Goal: Check status: Check status

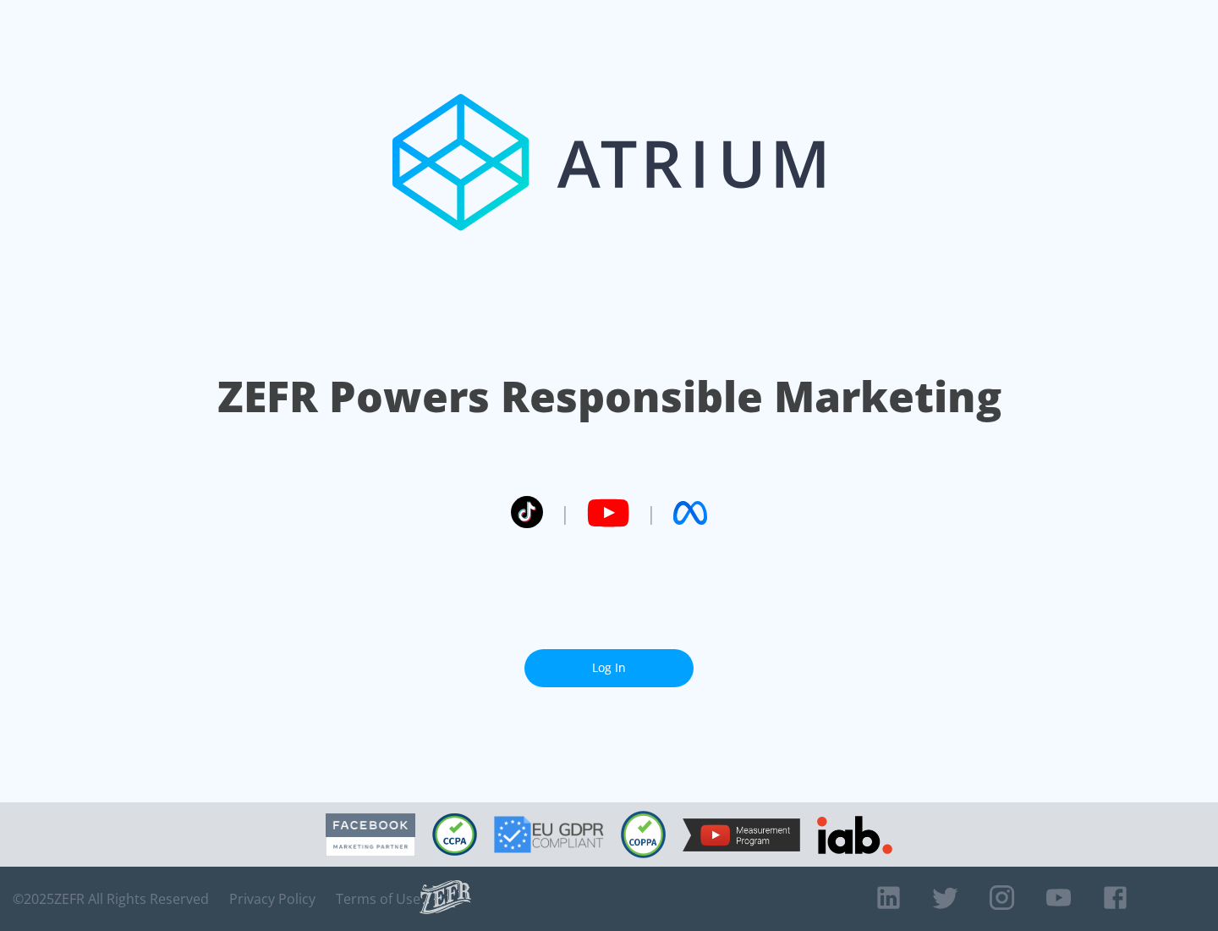
click at [609, 667] on link "Log In" at bounding box center [608, 668] width 169 height 38
